Goal: Check status: Check status

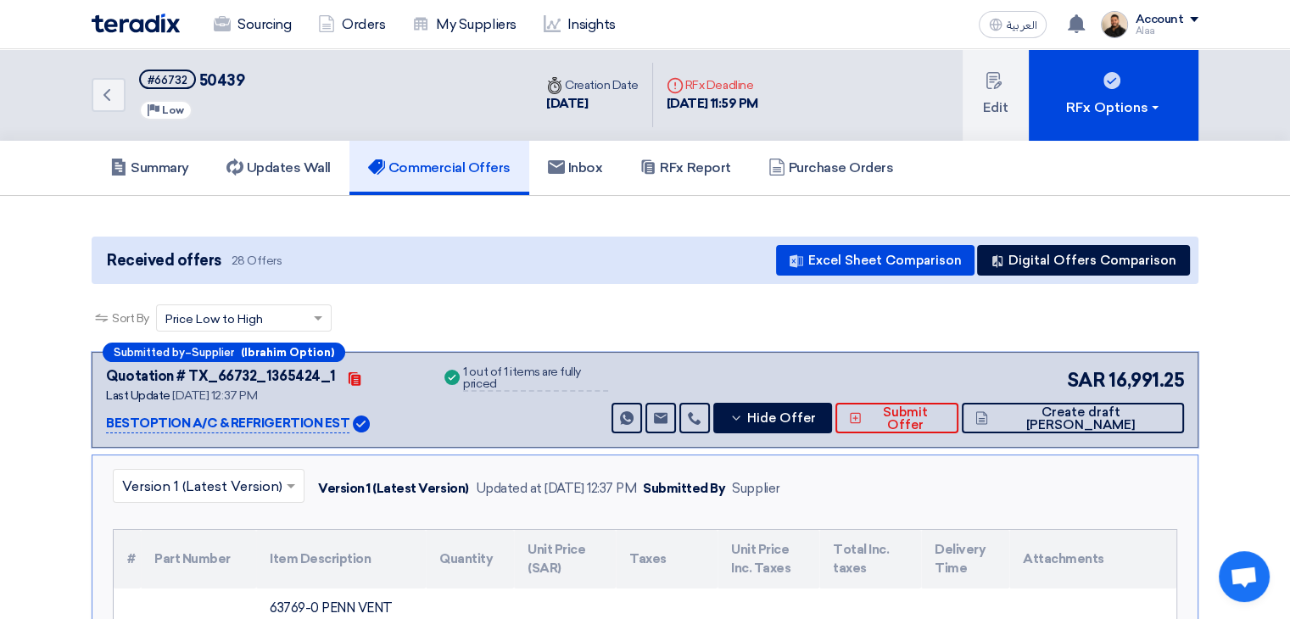
drag, startPoint x: 819, startPoint y: 279, endPoint x: 813, endPoint y: 304, distance: 25.5
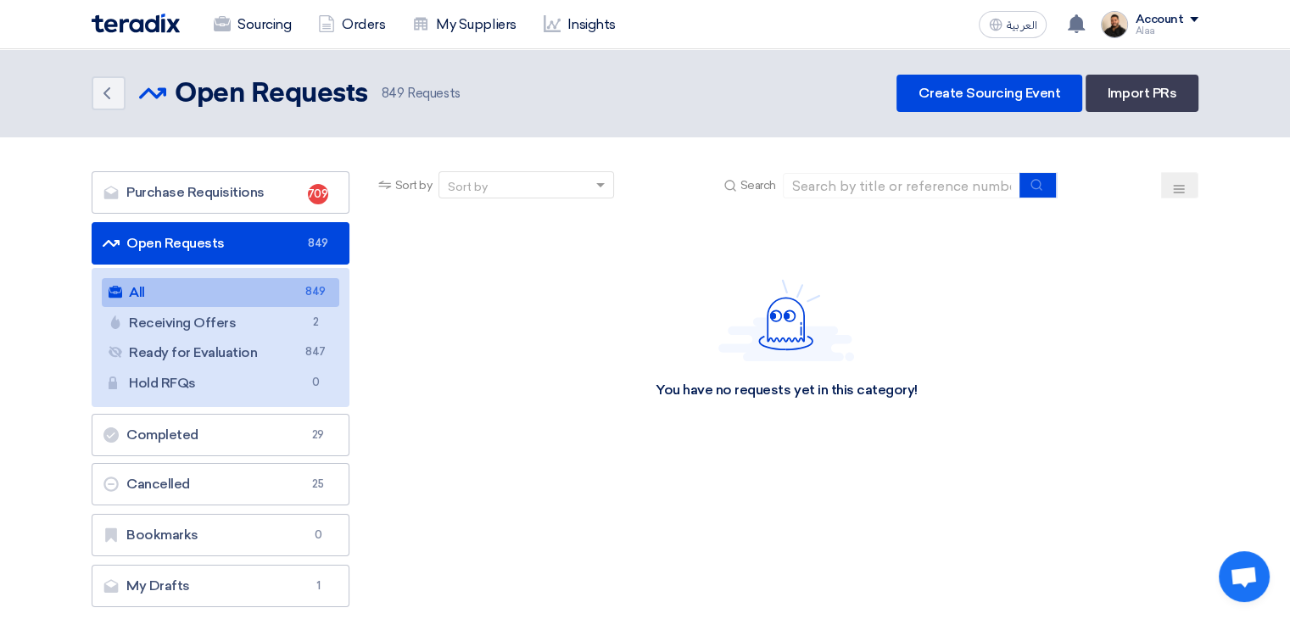
drag, startPoint x: 431, startPoint y: 229, endPoint x: 475, endPoint y: 169, distance: 74.7
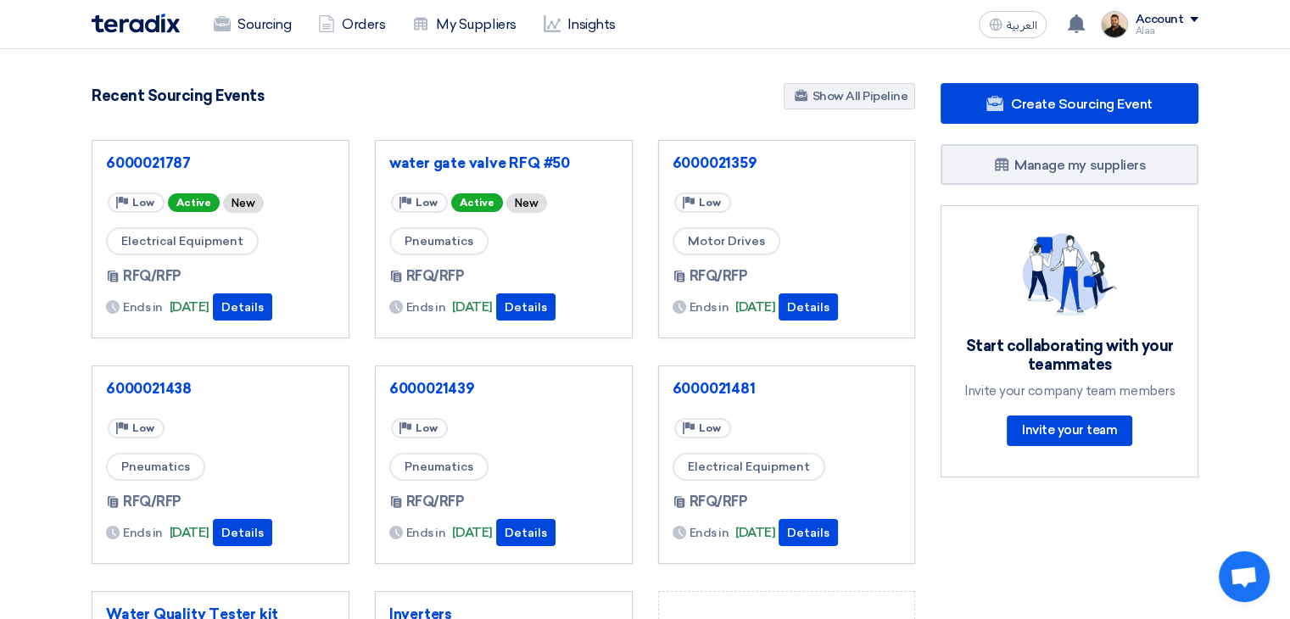
drag, startPoint x: 473, startPoint y: 338, endPoint x: 482, endPoint y: 345, distance: 11.4
